Goal: Transaction & Acquisition: Purchase product/service

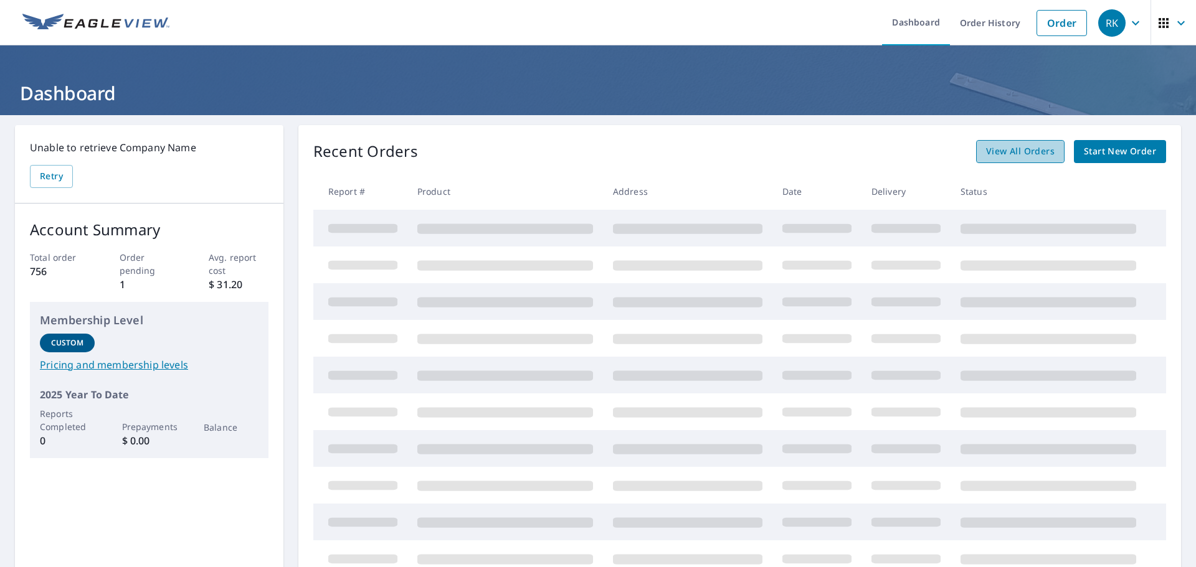
click at [1028, 146] on span "View All Orders" at bounding box center [1020, 152] width 69 height 16
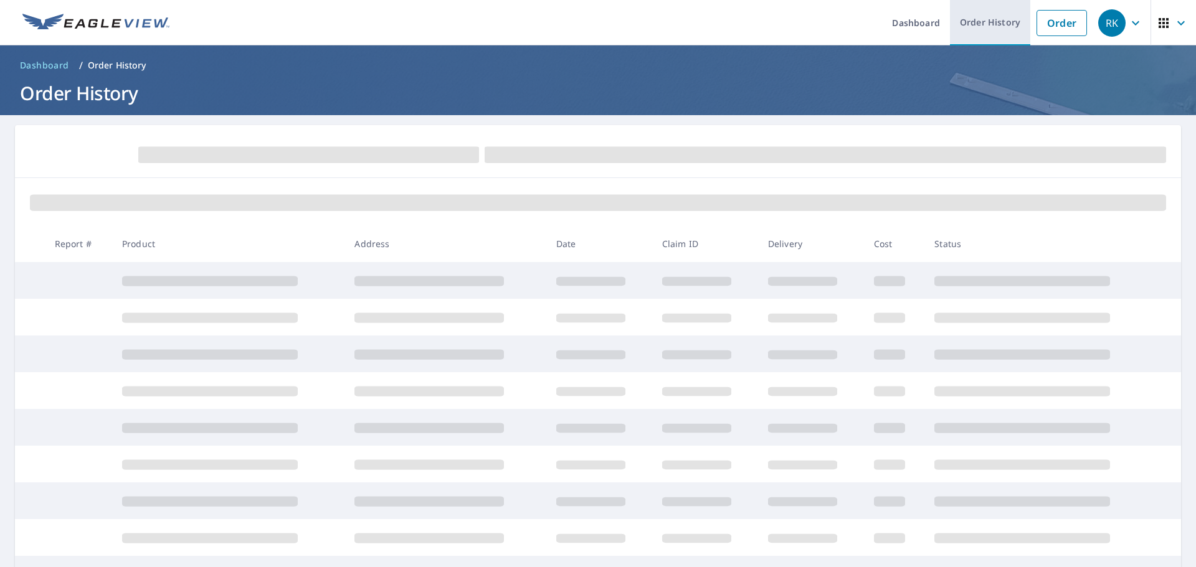
click at [1000, 22] on link "Order History" at bounding box center [990, 22] width 80 height 45
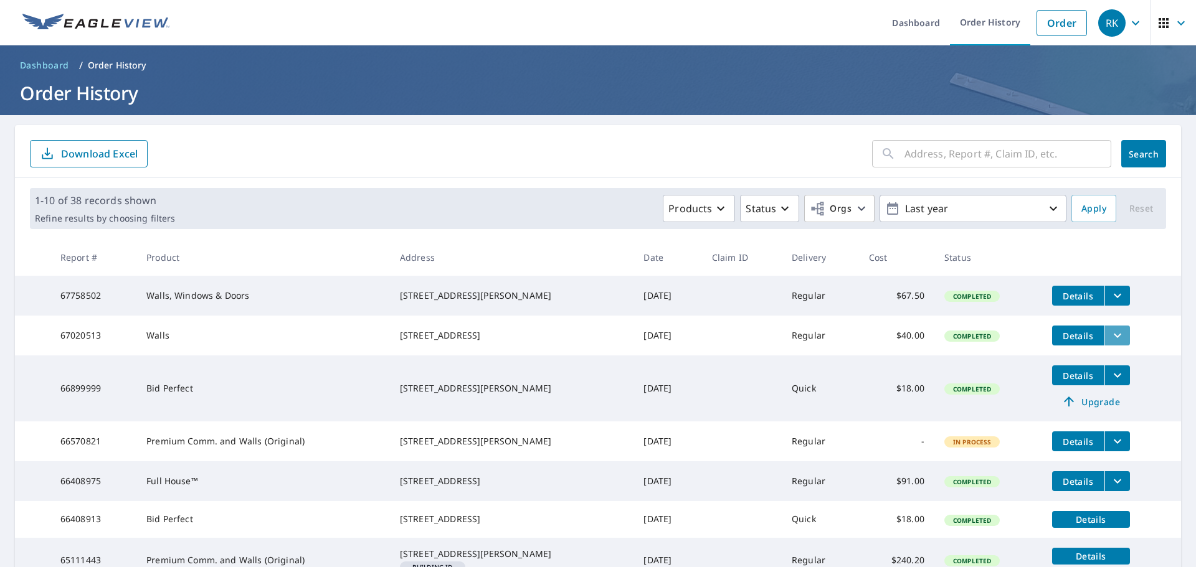
click at [1110, 338] on icon "filesDropdownBtn-67020513" at bounding box center [1117, 335] width 15 height 15
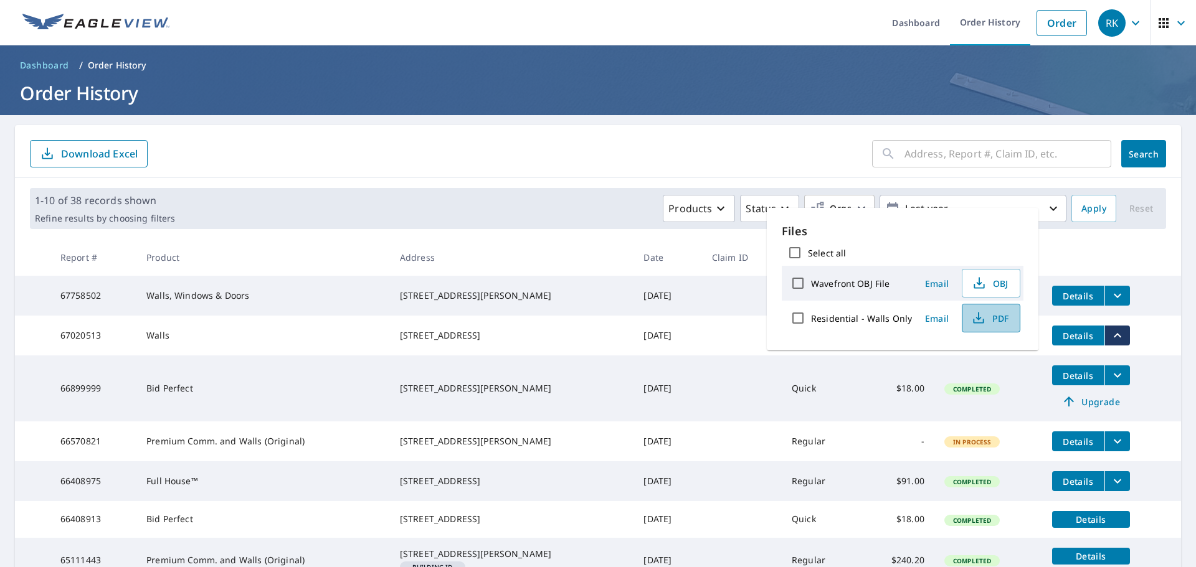
click at [993, 315] on span "PDF" at bounding box center [990, 318] width 40 height 15
click at [1002, 316] on span "PDF" at bounding box center [990, 318] width 40 height 15
click at [1073, 336] on span "Details" at bounding box center [1078, 336] width 37 height 12
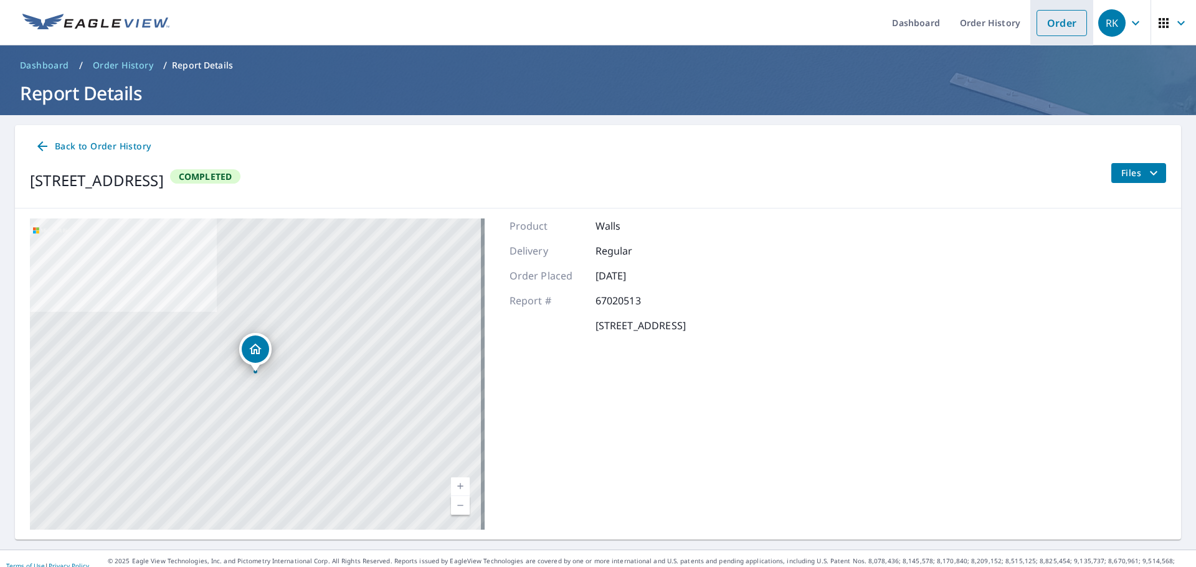
click at [1065, 24] on link "Order" at bounding box center [1062, 23] width 50 height 26
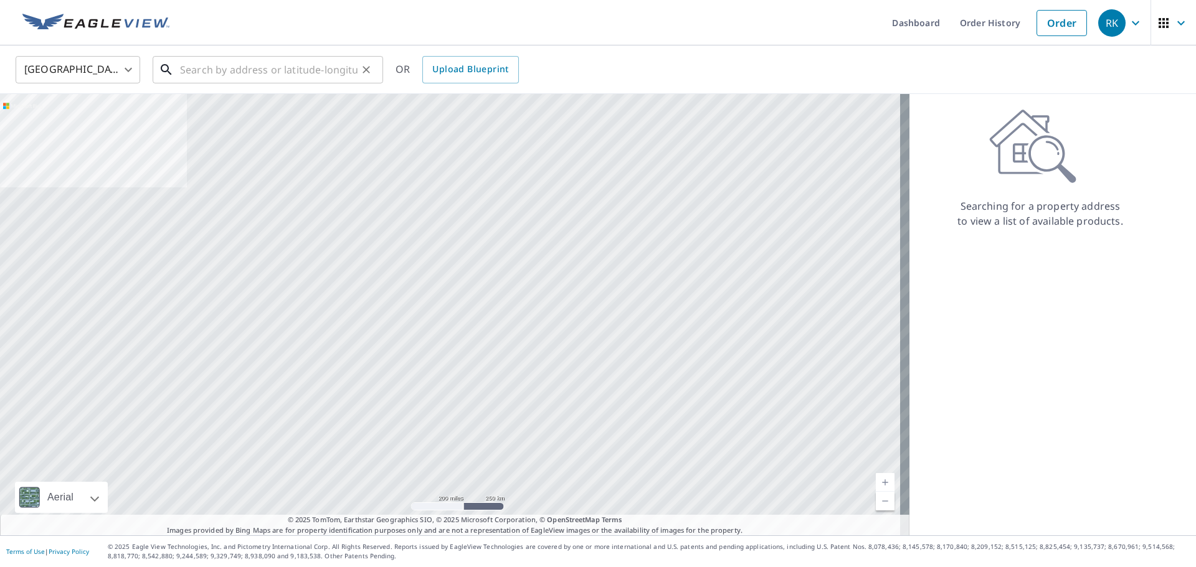
click at [181, 70] on input "text" at bounding box center [269, 69] width 178 height 35
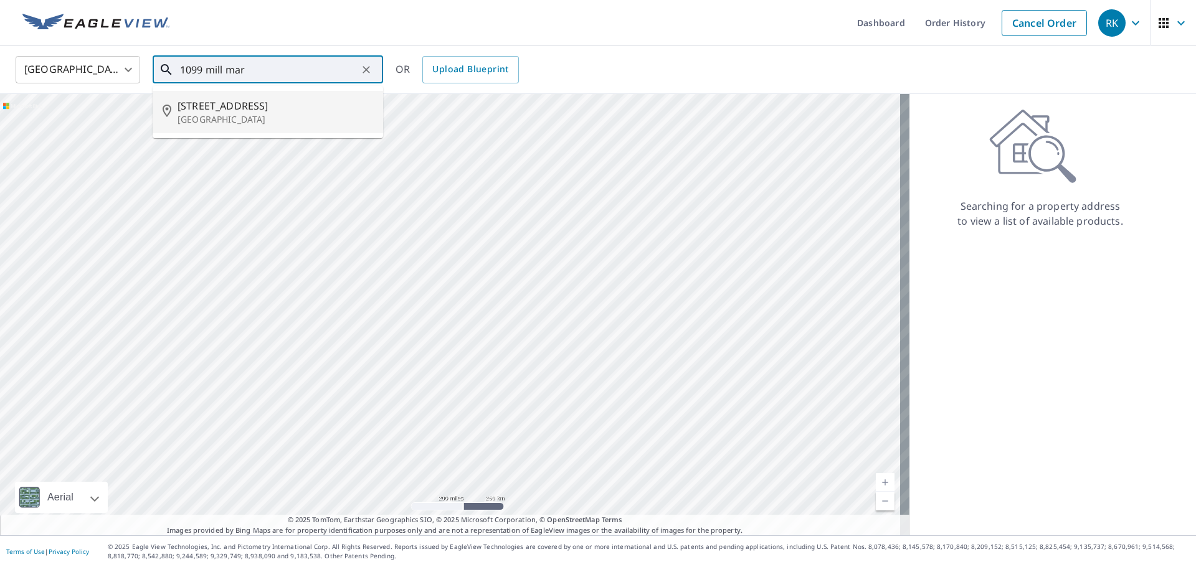
click at [205, 108] on span "[STREET_ADDRESS]" at bounding box center [276, 105] width 196 height 15
type input "[STREET_ADDRESS]"
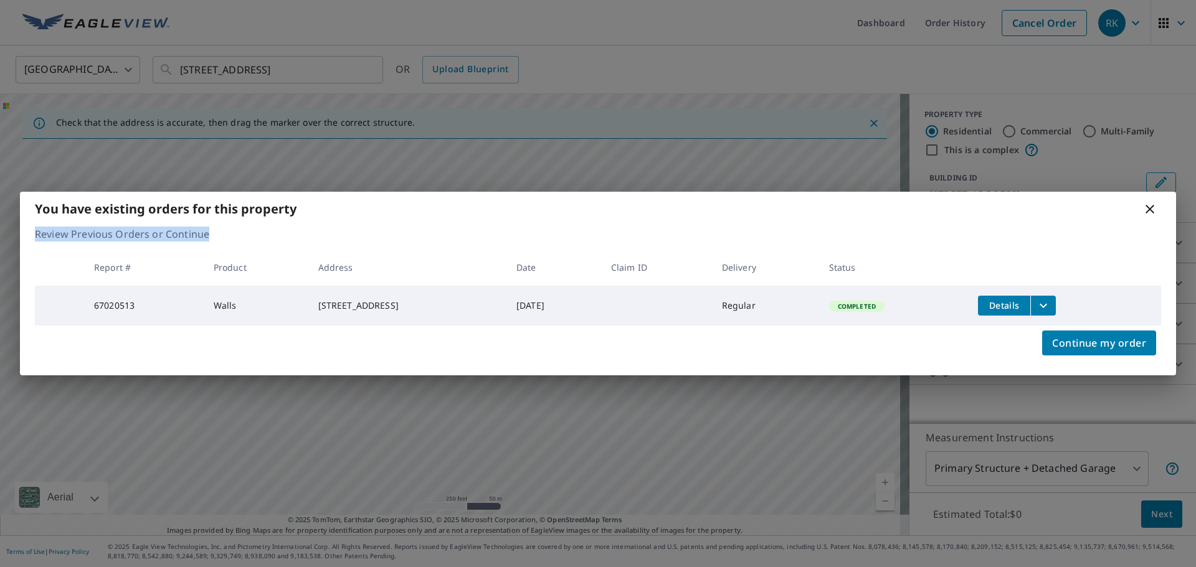
click at [1103, 227] on div "You have existing orders for this property Review Previous Orders or Continue R…" at bounding box center [598, 283] width 1156 height 183
click at [1100, 467] on div "You have existing orders for this property Review Previous Orders or Continue R…" at bounding box center [598, 283] width 1196 height 567
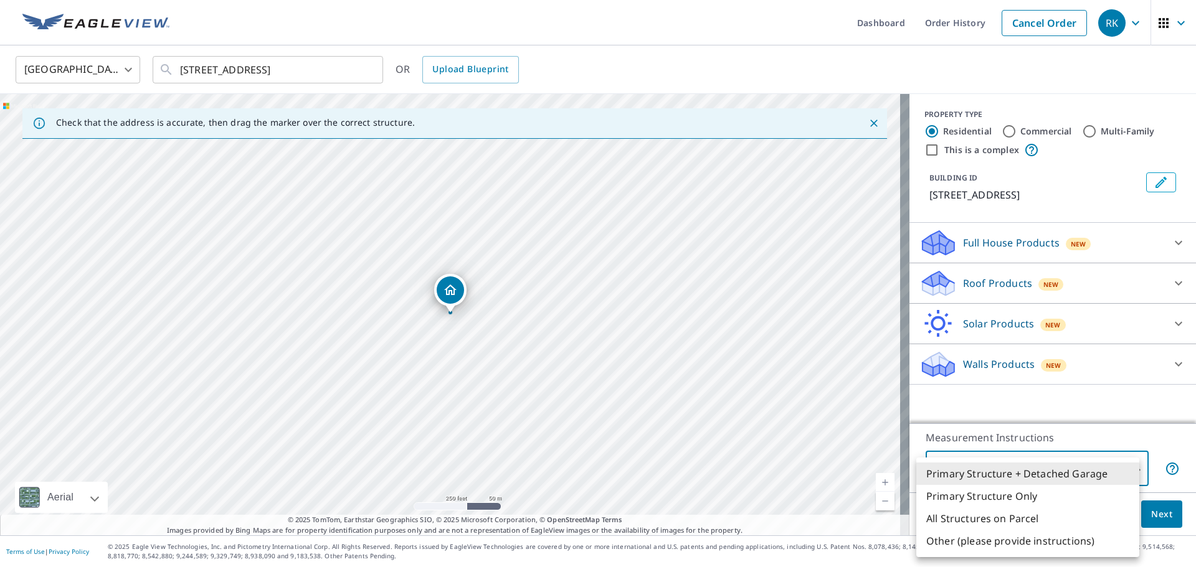
click at [1131, 465] on body "RK RK Dashboard Order History Cancel Order RK United States [GEOGRAPHIC_DATA] ​…" at bounding box center [598, 283] width 1196 height 567
click at [995, 495] on li "Primary Structure Only" at bounding box center [1027, 496] width 223 height 22
type input "2"
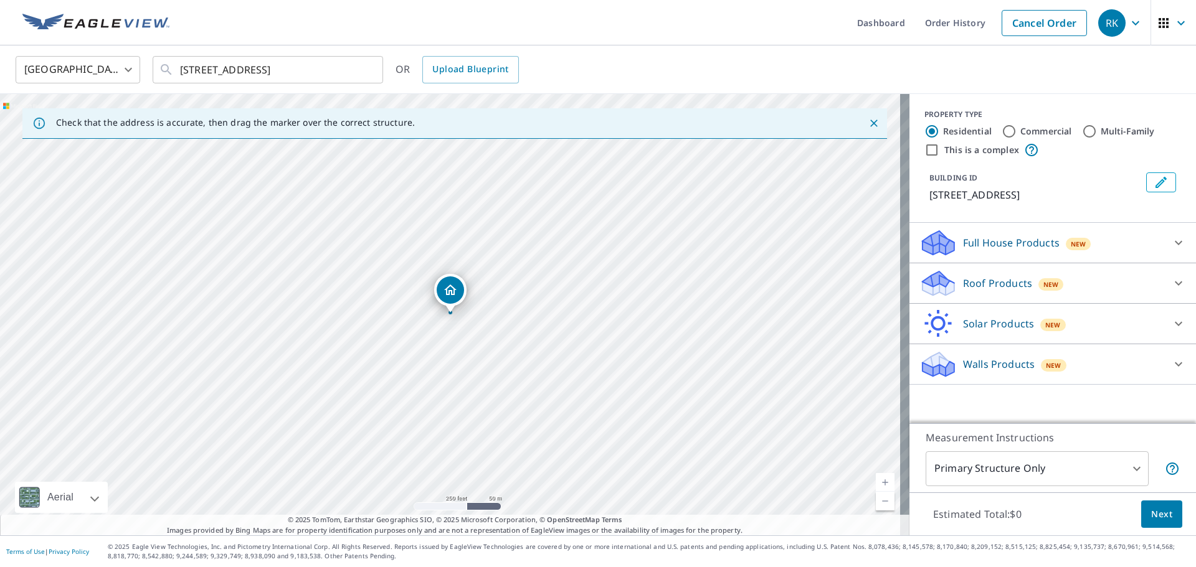
click at [990, 362] on p "Walls Products" at bounding box center [999, 364] width 72 height 15
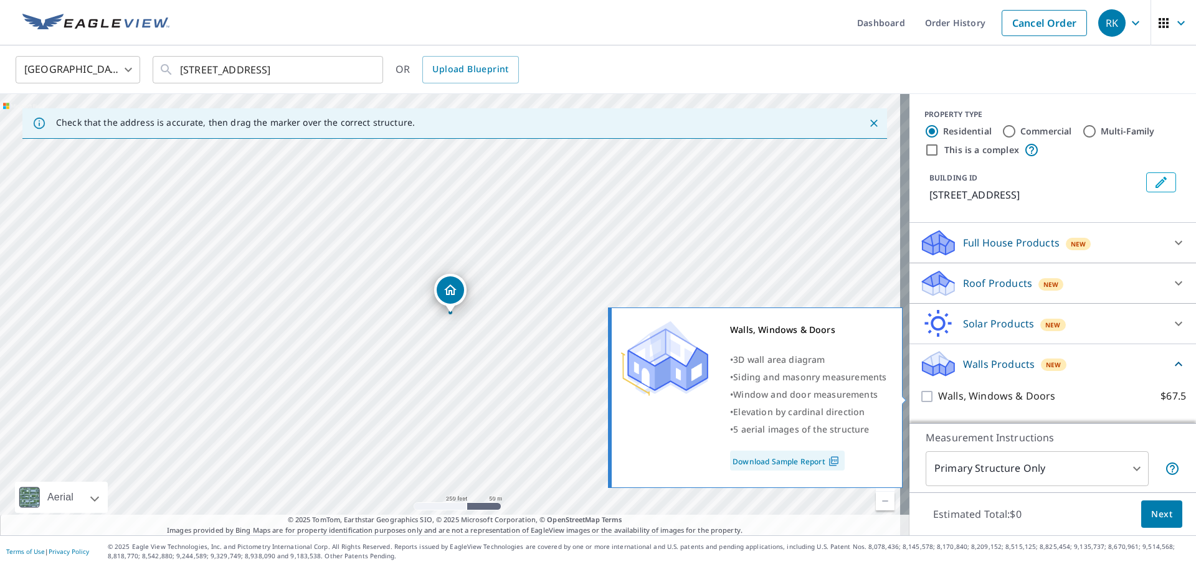
click at [919, 397] on input "Walls, Windows & Doors $67.5" at bounding box center [928, 396] width 19 height 15
checkbox input "true"
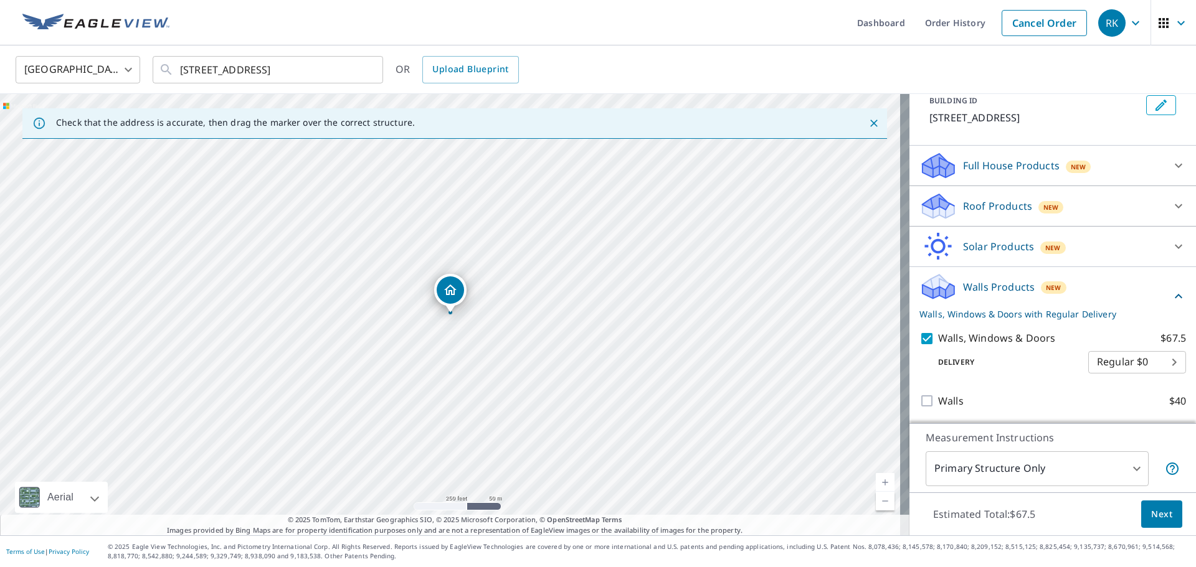
scroll to position [78, 0]
click at [1171, 163] on icon at bounding box center [1178, 165] width 15 height 15
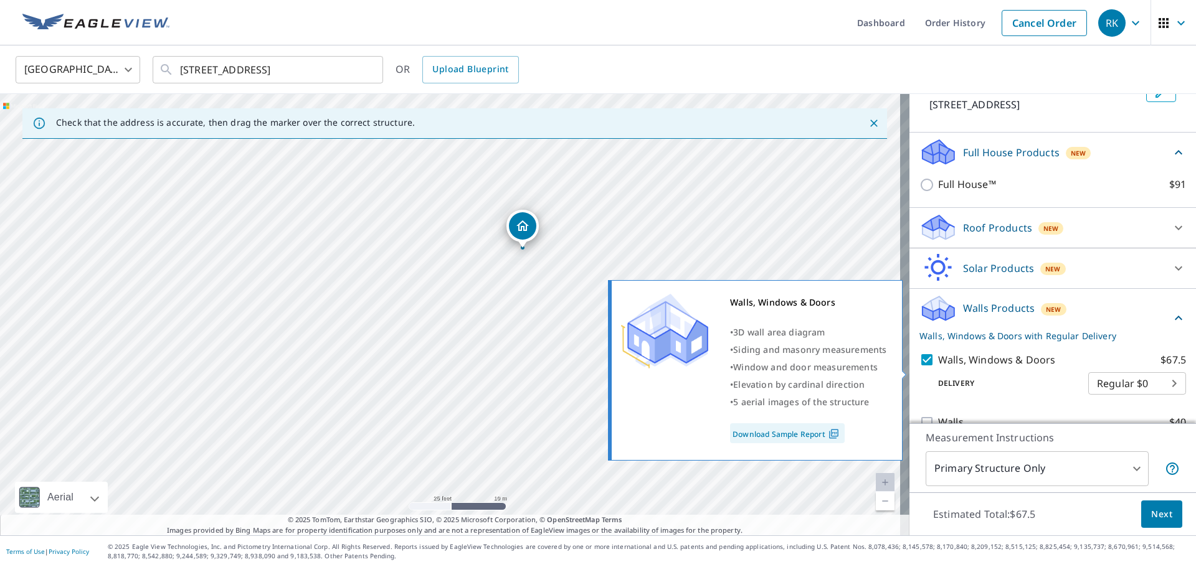
scroll to position [113, 0]
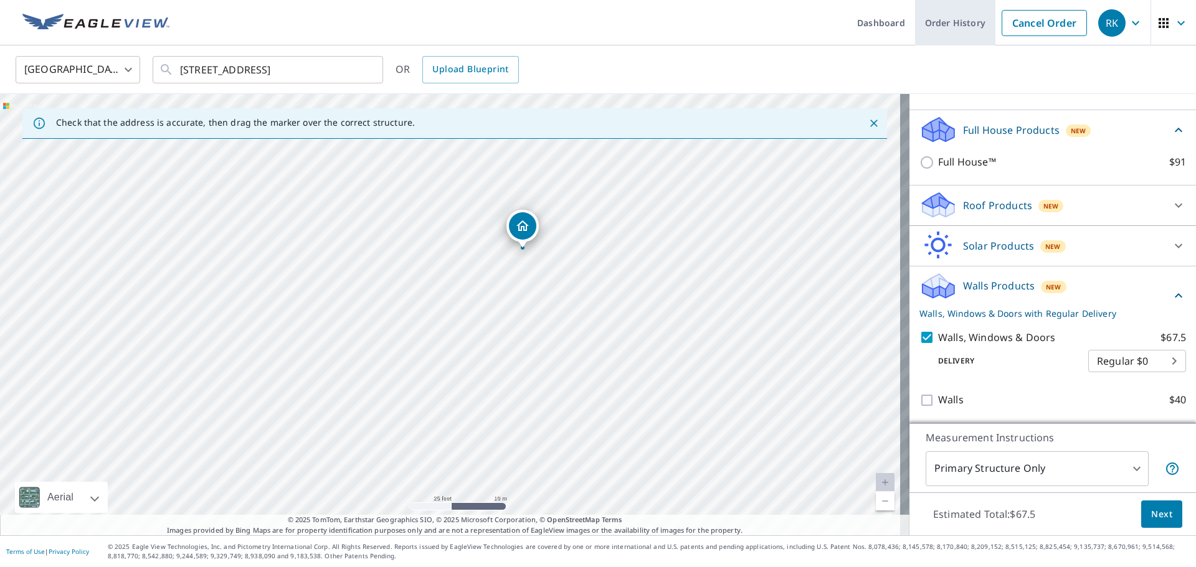
click at [947, 20] on link "Order History" at bounding box center [955, 22] width 80 height 45
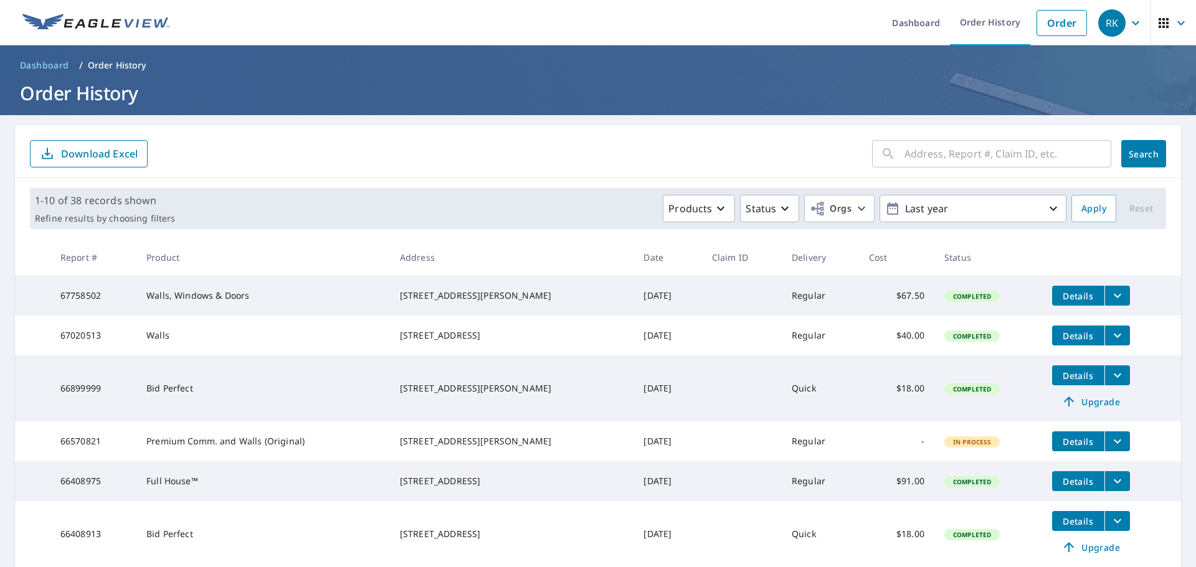
click at [255, 341] on td "Walls" at bounding box center [263, 336] width 254 height 40
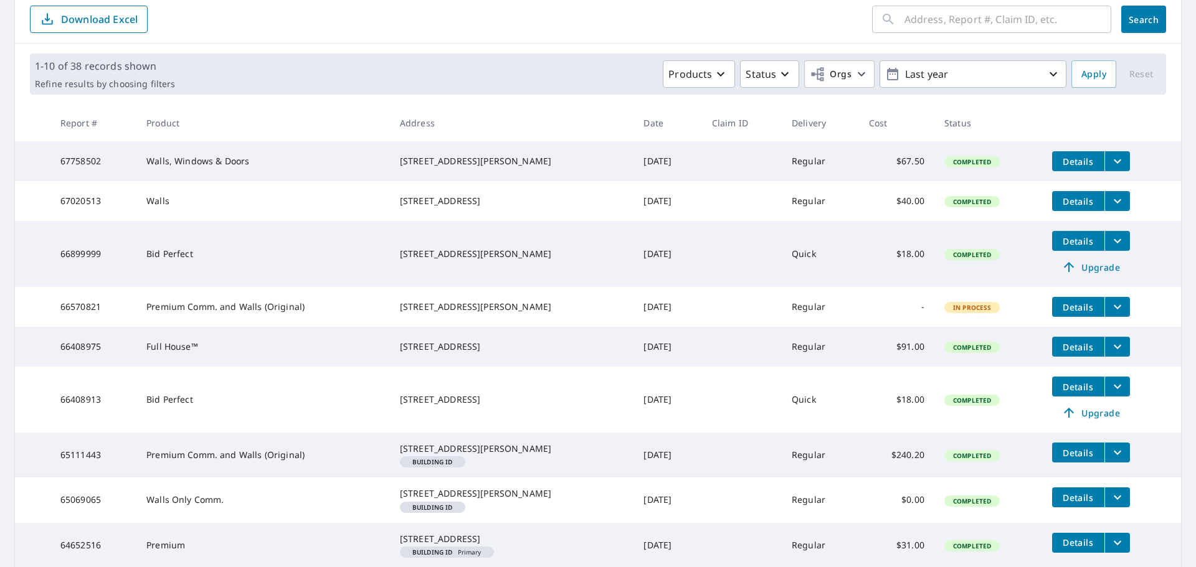
scroll to position [125, 0]
